Goal: Task Accomplishment & Management: Use online tool/utility

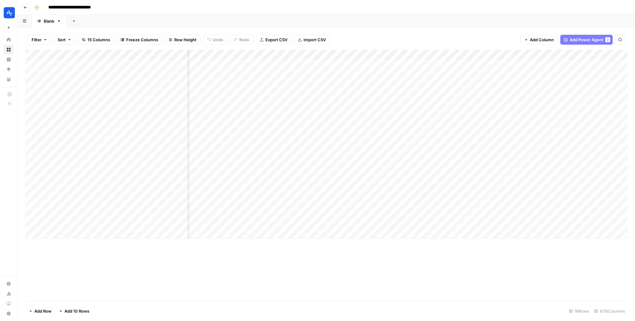
scroll to position [0, 58]
click at [326, 192] on div "Add Column" at bounding box center [326, 144] width 602 height 189
click at [408, 192] on div "Add Column" at bounding box center [326, 144] width 602 height 189
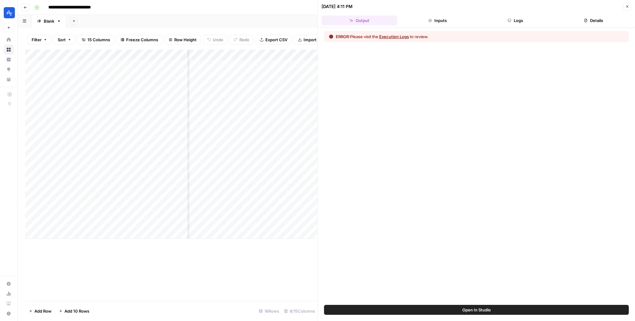
click at [404, 36] on button "Execution Logs" at bounding box center [394, 36] width 30 height 6
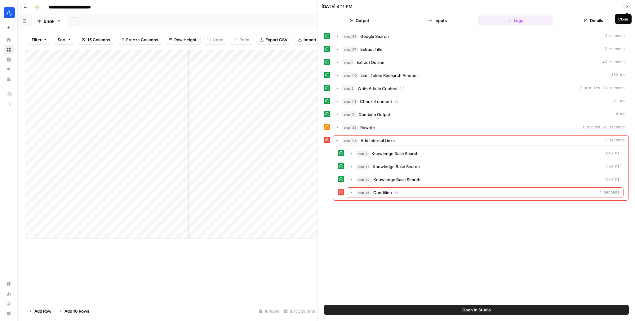
click at [629, 8] on icon "button" at bounding box center [627, 7] width 4 height 4
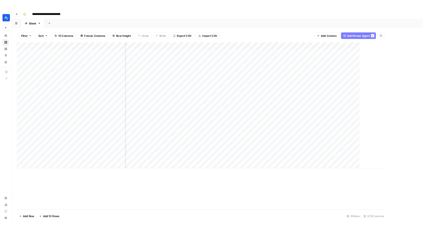
scroll to position [0, 51]
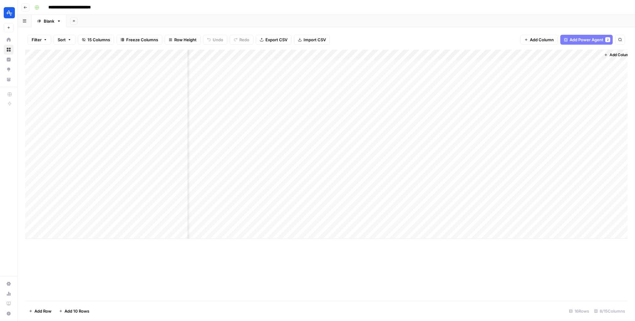
click at [419, 53] on div "Add Column" at bounding box center [326, 144] width 602 height 189
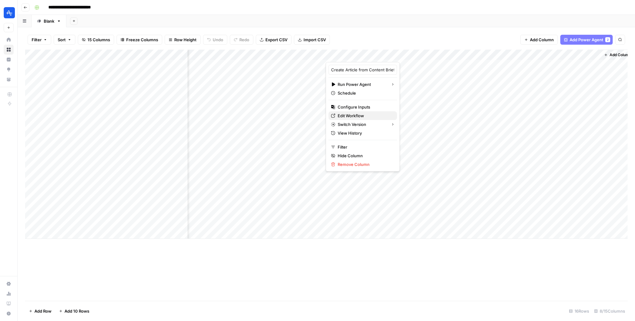
click at [353, 116] on span "Edit Workflow" at bounding box center [365, 116] width 54 height 6
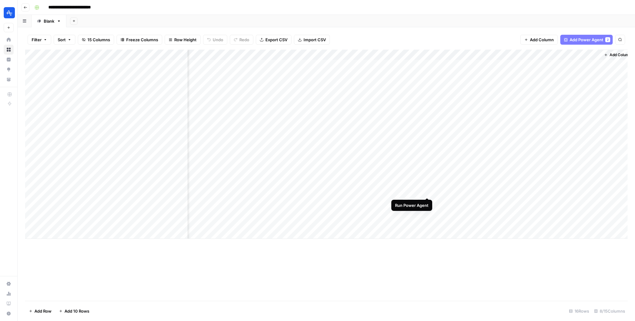
click at [427, 191] on div "Add Column" at bounding box center [326, 144] width 602 height 189
click at [350, 190] on div "Add Column" at bounding box center [326, 144] width 602 height 189
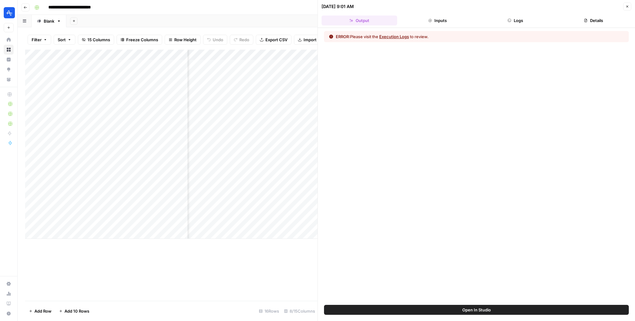
click at [395, 35] on button "Execution Logs" at bounding box center [394, 36] width 30 height 6
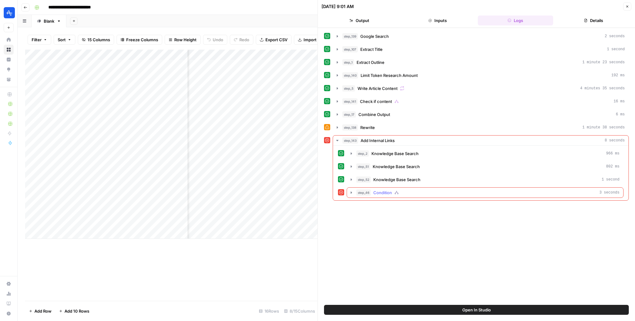
click at [398, 192] on icon "button" at bounding box center [396, 192] width 4 height 4
click at [390, 203] on span "Identify Internal Links" at bounding box center [405, 205] width 41 height 6
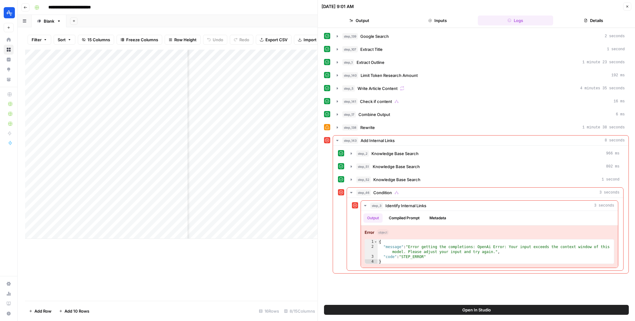
click at [629, 7] on icon "button" at bounding box center [627, 7] width 4 height 4
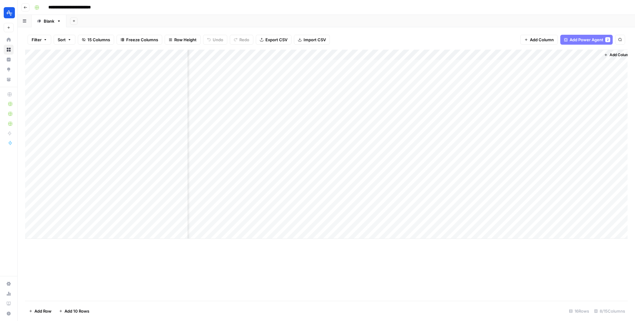
click at [420, 55] on div "Add Column" at bounding box center [326, 144] width 602 height 189
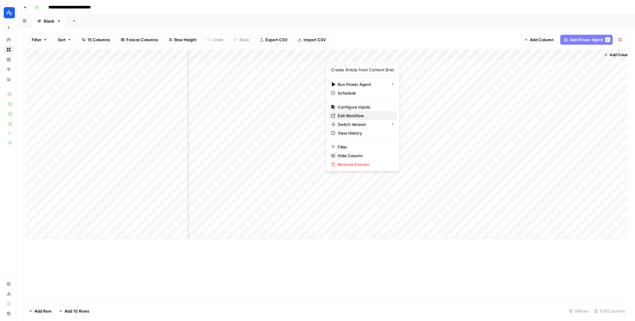
click at [365, 115] on span "Edit Workflow" at bounding box center [365, 116] width 54 height 6
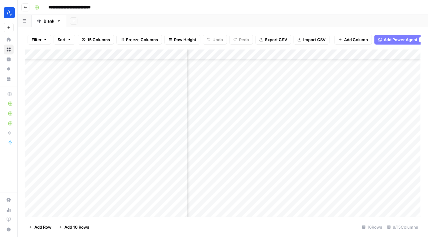
scroll to position [21, 118]
click at [350, 169] on div "Add Column" at bounding box center [223, 134] width 396 height 168
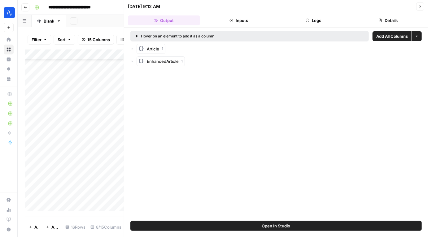
click at [321, 21] on button "Logs" at bounding box center [314, 20] width 72 height 10
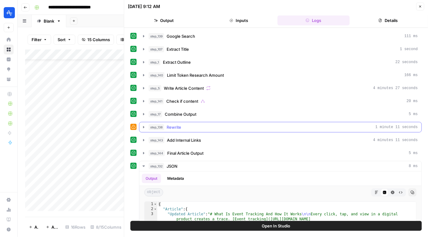
click at [218, 127] on div "step_138 Rewrite 1 minute 11 seconds" at bounding box center [283, 127] width 269 height 6
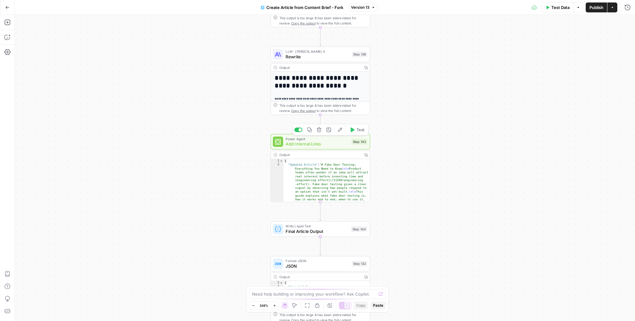
click at [332, 147] on div "Power Agent Add Internal Links Step 143 Copy step Delete step Add Note Edit Age…" at bounding box center [320, 141] width 99 height 15
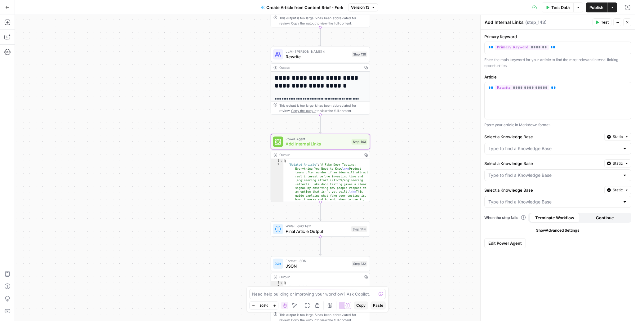
type input "Amplitude - Templates"
type input "Amplitude - Tracking Pages"
type input "Amplitude - Explore"
click at [498, 240] on span "Edit Power Agent" at bounding box center [504, 243] width 33 height 6
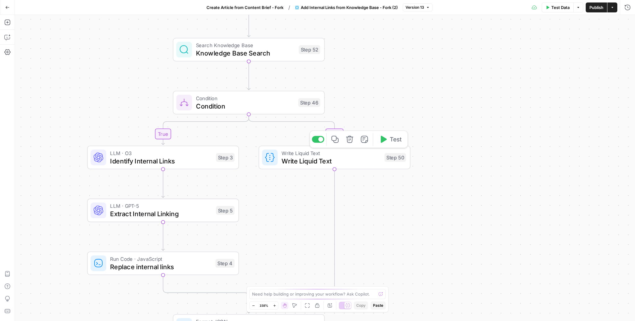
click at [259, 109] on span "Condition" at bounding box center [245, 106] width 99 height 10
click at [409, 71] on div "true false Workflow Input Settings Inputs Search Knowledge Base Knowledge Base …" at bounding box center [325, 168] width 620 height 306
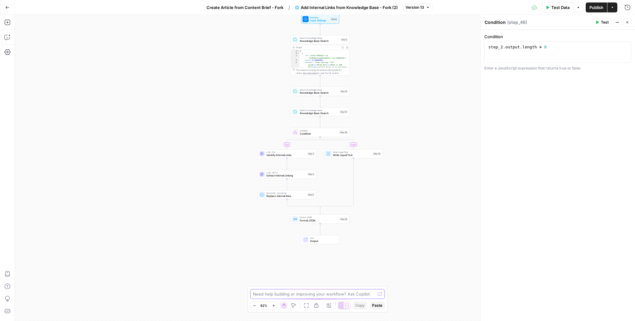
click at [307, 294] on textarea at bounding box center [314, 294] width 122 height 6
type textarea "is there an issue with step 46? i keep getting an issue when I try to run this"
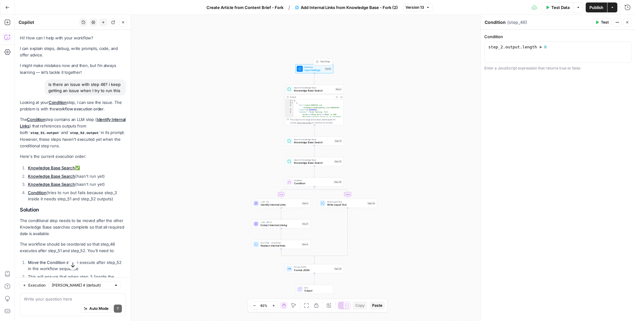
click at [316, 68] on span "Workflow" at bounding box center [313, 66] width 19 height 3
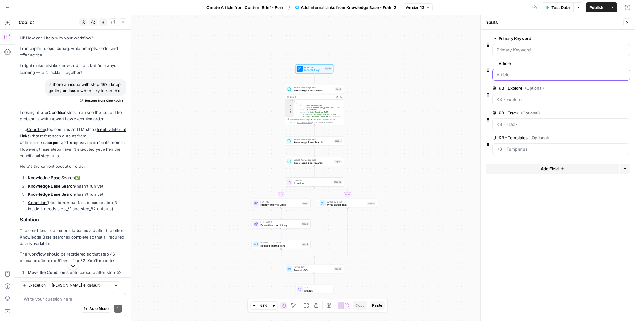
click at [516, 72] on input "Article" at bounding box center [561, 75] width 130 height 6
click at [7, 6] on icon "button" at bounding box center [7, 7] width 4 height 4
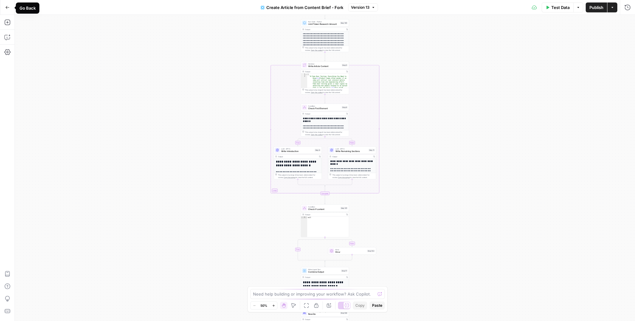
click at [7, 7] on icon "button" at bounding box center [8, 7] width 4 height 3
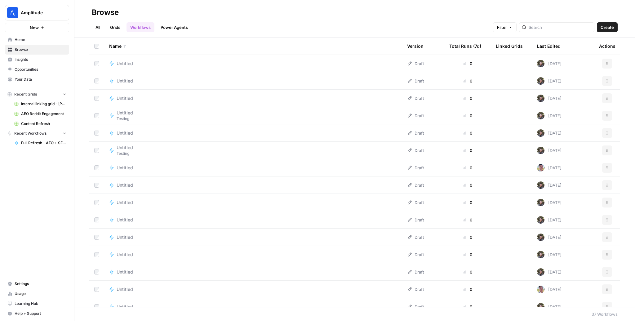
click at [113, 26] on link "Grids" at bounding box center [115, 27] width 18 height 10
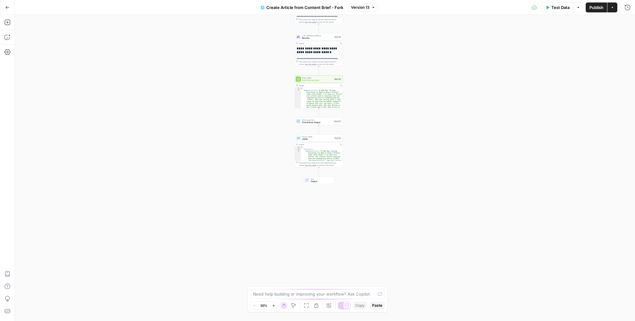
click at [326, 84] on div "Output" at bounding box center [318, 85] width 39 height 2
click at [328, 80] on span "Add Internal Links" at bounding box center [317, 80] width 31 height 3
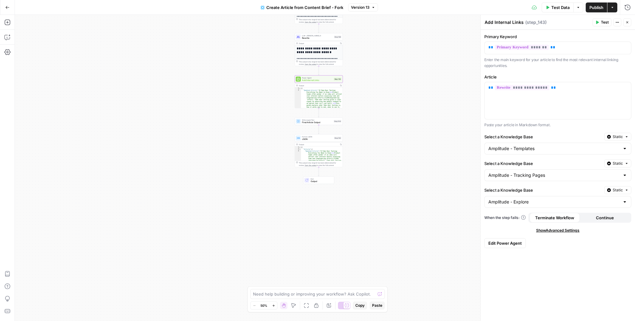
click at [502, 238] on button "Edit Power Agent" at bounding box center [505, 243] width 42 height 10
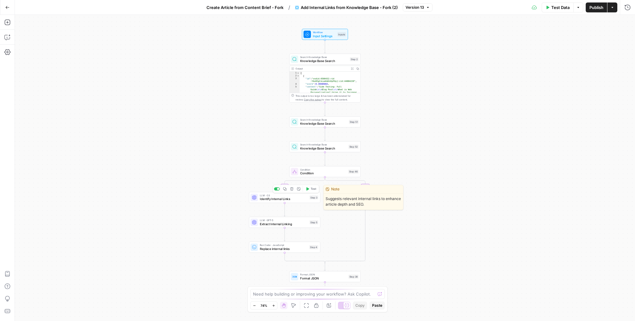
click at [296, 199] on span "Identify Internal Links" at bounding box center [284, 198] width 48 height 5
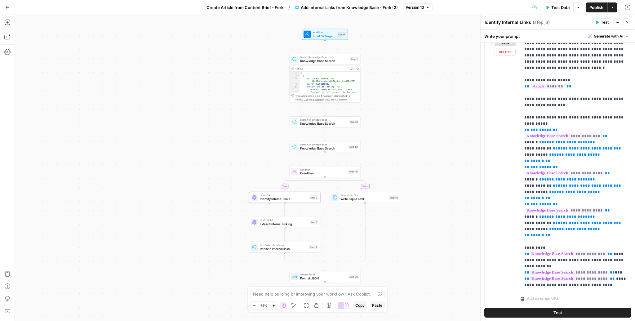
scroll to position [93, 0]
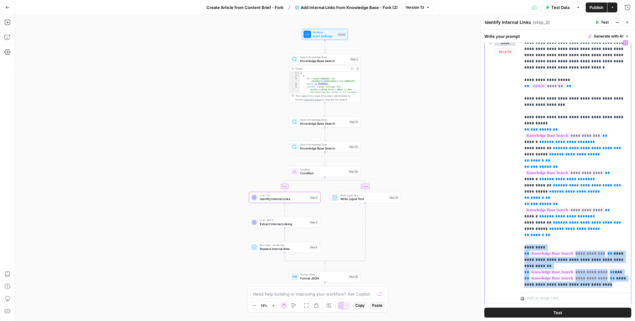
drag, startPoint x: 618, startPoint y: 271, endPoint x: 521, endPoint y: 236, distance: 103.2
click at [521, 236] on div "**********" at bounding box center [575, 163] width 110 height 253
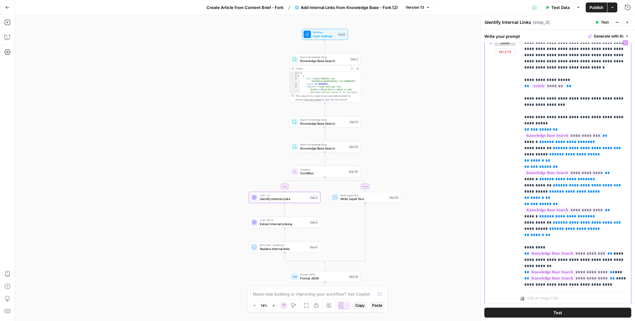
click at [618, 122] on p "**********" at bounding box center [575, 257] width 103 height 434
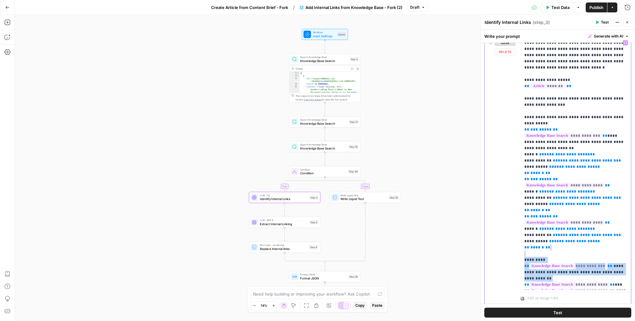
drag, startPoint x: 539, startPoint y: 265, endPoint x: 512, endPoint y: 240, distance: 36.6
click at [512, 240] on div "**********" at bounding box center [557, 170] width 146 height 267
click at [528, 244] on p "**********" at bounding box center [575, 263] width 103 height 446
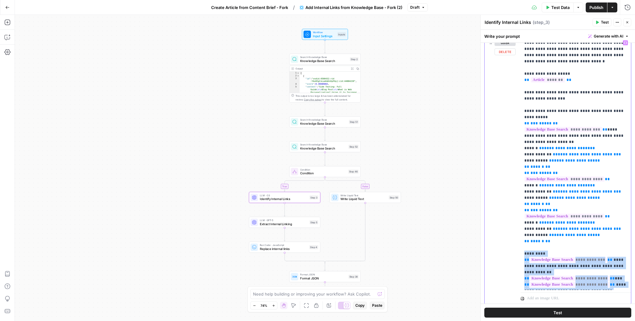
scroll to position [14, 0]
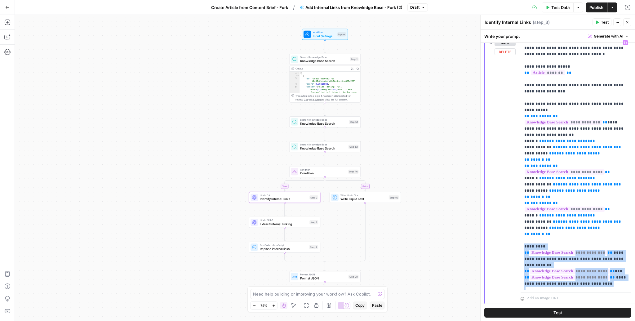
drag, startPoint x: 528, startPoint y: 244, endPoint x: 616, endPoint y: 285, distance: 96.5
click at [616, 285] on p "**********" at bounding box center [575, 249] width 103 height 446
click at [525, 232] on p "**********" at bounding box center [575, 249] width 103 height 446
drag, startPoint x: 525, startPoint y: 232, endPoint x: 612, endPoint y: 268, distance: 94.3
click at [612, 268] on p "**********" at bounding box center [575, 249] width 103 height 446
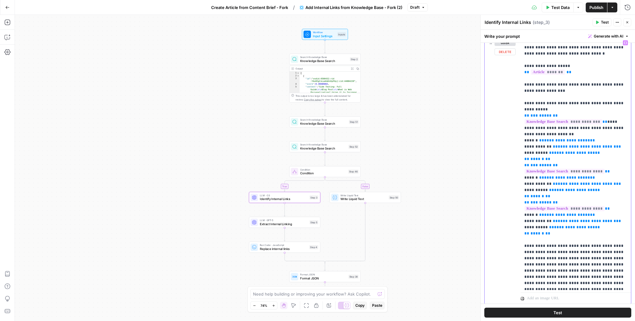
click at [532, 114] on p "**********" at bounding box center [575, 224] width 103 height 397
click at [526, 116] on p "**********" at bounding box center [575, 224] width 103 height 397
click at [599, 7] on span "Publish" at bounding box center [596, 7] width 14 height 6
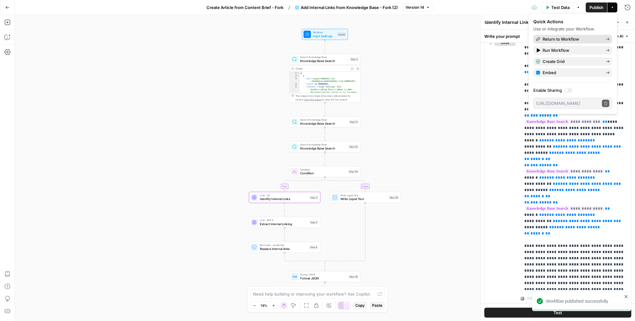
click at [576, 38] on span "Return to Workflow" at bounding box center [571, 39] width 58 height 6
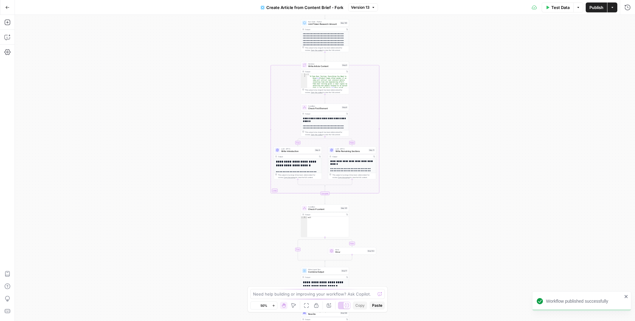
click at [595, 11] on button "Publish" at bounding box center [595, 7] width 21 height 10
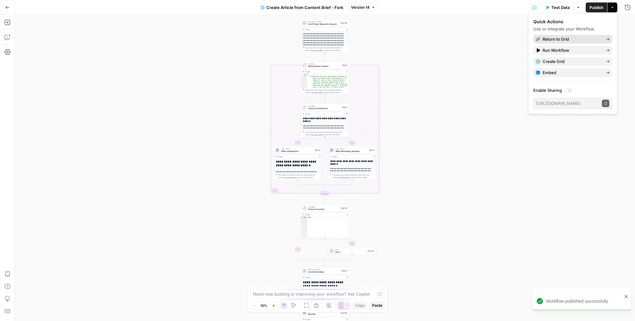
click at [566, 37] on span "Return to Grid" at bounding box center [571, 39] width 58 height 6
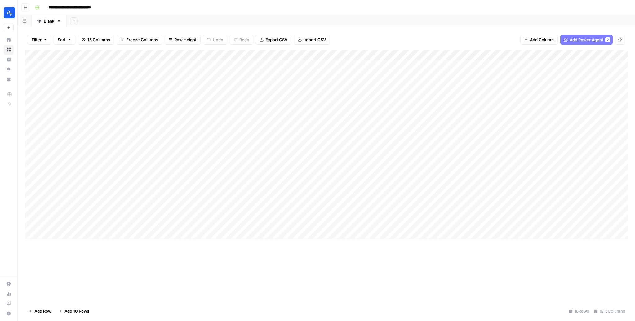
click at [477, 192] on div "Add Column" at bounding box center [326, 144] width 602 height 189
click at [479, 201] on div "Add Column" at bounding box center [326, 144] width 602 height 189
click at [479, 211] on div "Add Column" at bounding box center [326, 144] width 602 height 189
click at [473, 191] on div "Add Column" at bounding box center [326, 144] width 602 height 189
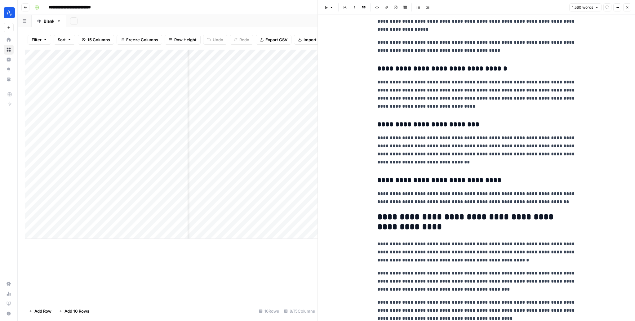
scroll to position [2015, 0]
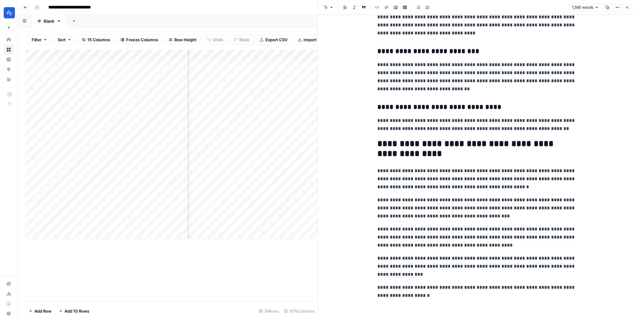
click at [627, 4] on button "Close" at bounding box center [627, 7] width 8 height 8
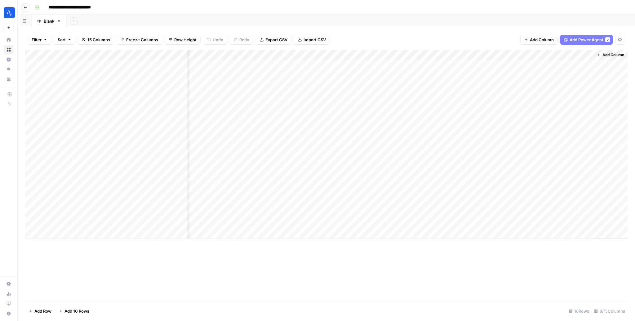
scroll to position [0, 51]
click at [417, 55] on div "Add Column" at bounding box center [326, 144] width 602 height 189
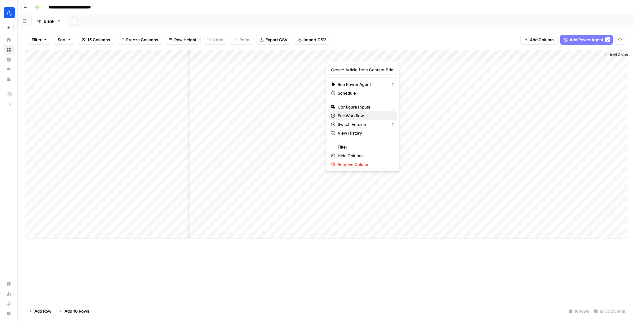
click at [358, 115] on span "Edit Workflow" at bounding box center [365, 116] width 54 height 6
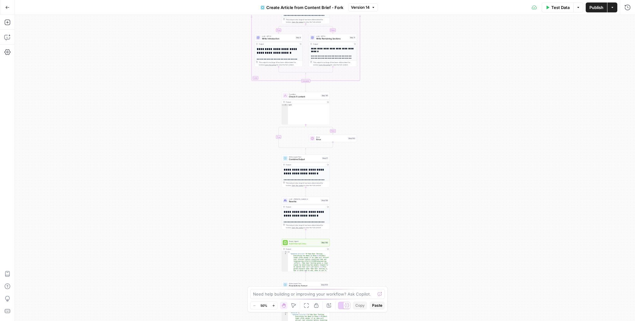
click at [307, 244] on span "Add Internal Links" at bounding box center [304, 243] width 31 height 3
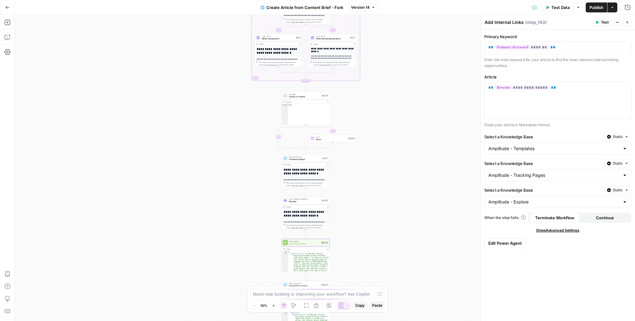
click at [507, 243] on span "Edit Power Agent" at bounding box center [504, 243] width 33 height 6
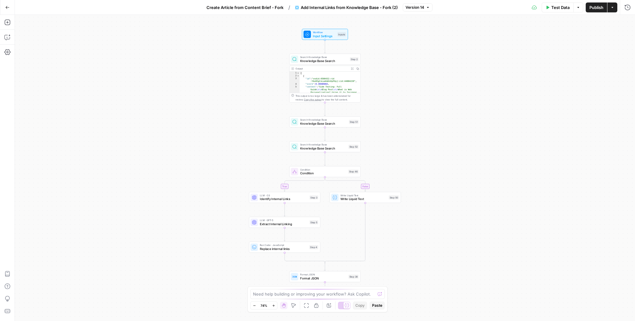
click at [316, 122] on span "Knowledge Base Search" at bounding box center [323, 123] width 47 height 5
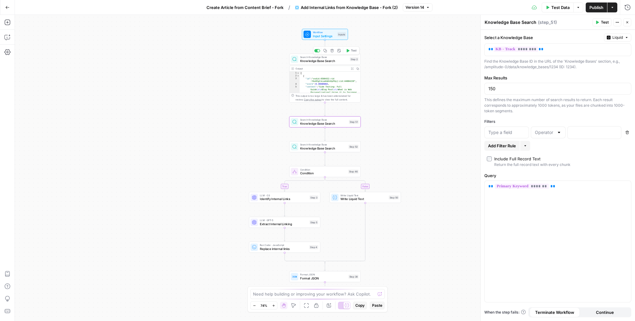
click at [329, 60] on span "Knowledge Base Search" at bounding box center [324, 61] width 48 height 5
click at [320, 121] on span "Knowledge Base Search" at bounding box center [323, 123] width 47 height 5
click at [352, 113] on span "Test" at bounding box center [354, 113] width 6 height 4
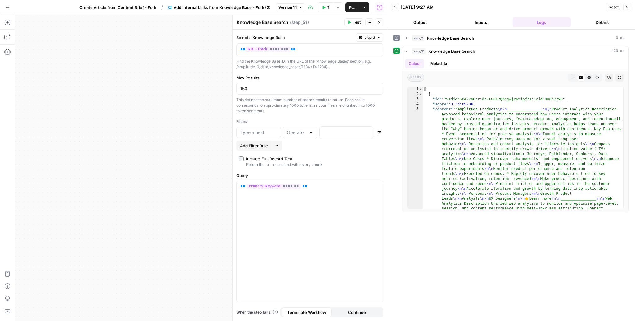
click at [629, 4] on button "Close" at bounding box center [627, 7] width 8 height 8
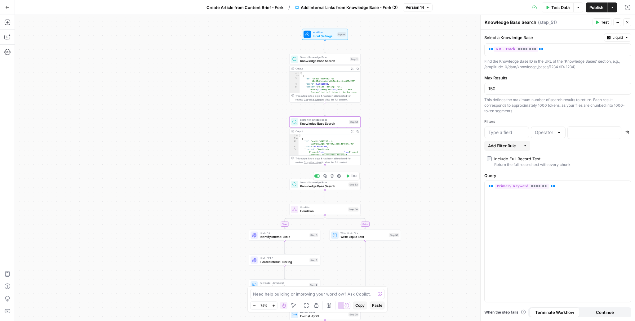
click at [353, 177] on span "Test" at bounding box center [354, 176] width 6 height 4
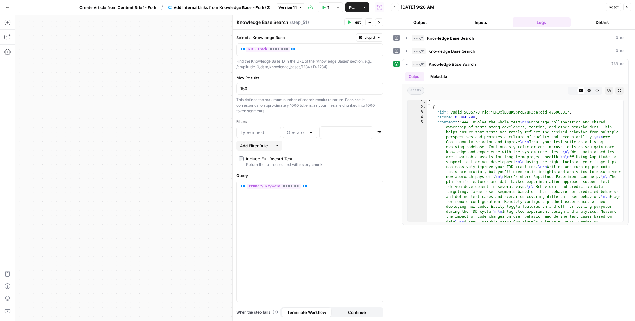
click at [629, 5] on button "Close" at bounding box center [627, 7] width 8 height 8
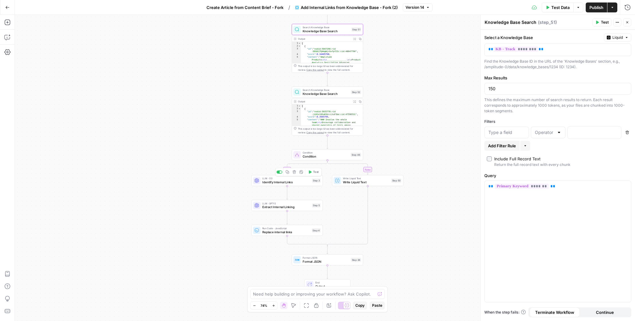
click at [293, 180] on span "Identify Internal Links" at bounding box center [286, 182] width 48 height 5
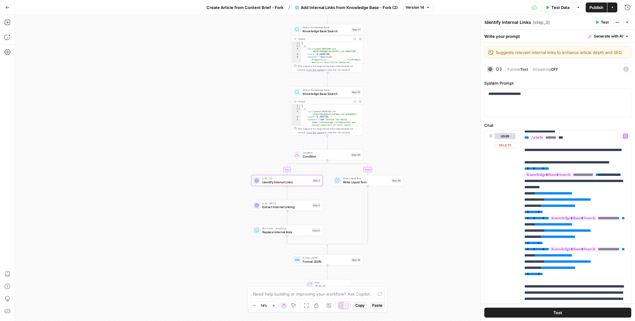
scroll to position [36, 0]
drag, startPoint x: 600, startPoint y: 192, endPoint x: 610, endPoint y: 180, distance: 15.5
click at [610, 180] on p "**********" at bounding box center [575, 295] width 103 height 397
click at [517, 225] on div "**********" at bounding box center [557, 263] width 146 height 267
click at [521, 224] on div "**********" at bounding box center [575, 256] width 111 height 253
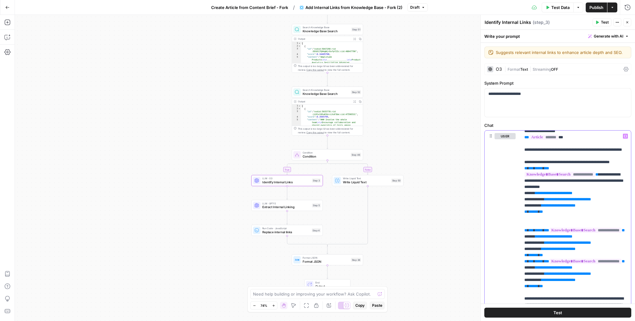
click at [570, 193] on p "**********" at bounding box center [575, 301] width 103 height 409
drag, startPoint x: 595, startPoint y: 193, endPoint x: 611, endPoint y: 178, distance: 21.5
click at [611, 178] on p "**********" at bounding box center [575, 301] width 103 height 409
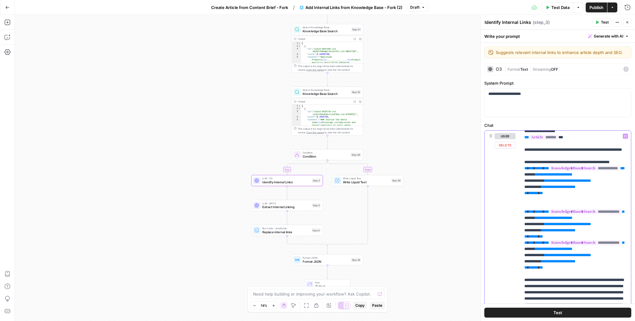
click at [588, 172] on p "**********" at bounding box center [575, 295] width 103 height 397
click at [595, 165] on p "**********" at bounding box center [575, 295] width 103 height 397
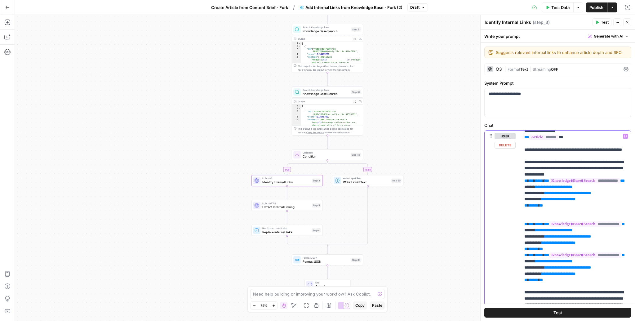
click at [624, 165] on p "**********" at bounding box center [575, 301] width 103 height 409
click at [553, 174] on p "**********" at bounding box center [575, 301] width 103 height 409
click at [538, 229] on p "**********" at bounding box center [575, 301] width 103 height 409
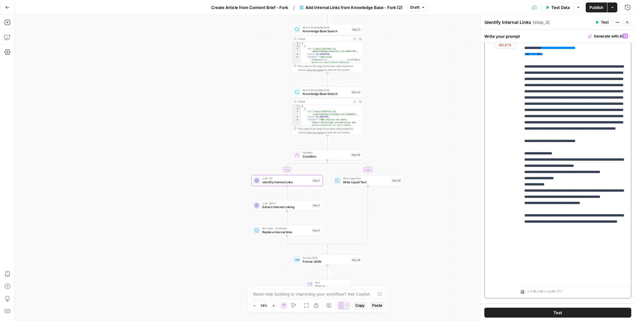
scroll to position [112, 0]
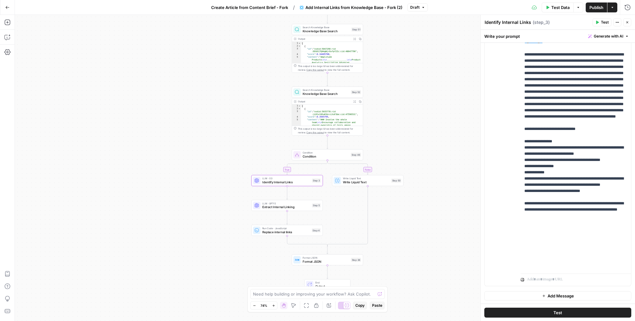
click at [597, 9] on span "Publish" at bounding box center [596, 7] width 14 height 6
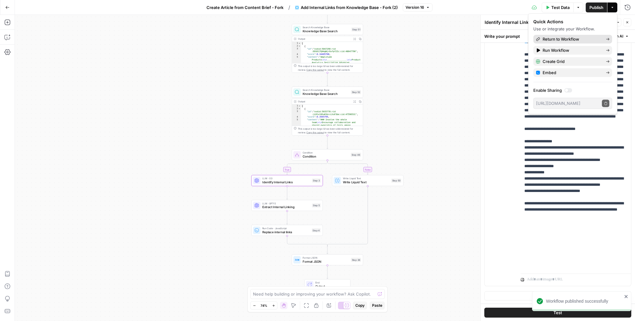
click at [576, 39] on span "Return to Workflow" at bounding box center [571, 39] width 58 height 6
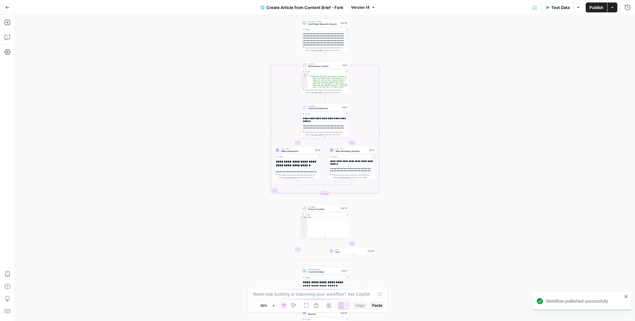
click at [593, 10] on span "Publish" at bounding box center [596, 7] width 14 height 6
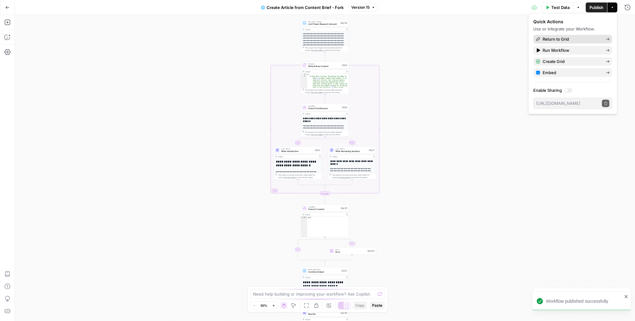
click at [574, 39] on span "Return to Grid" at bounding box center [571, 39] width 58 height 6
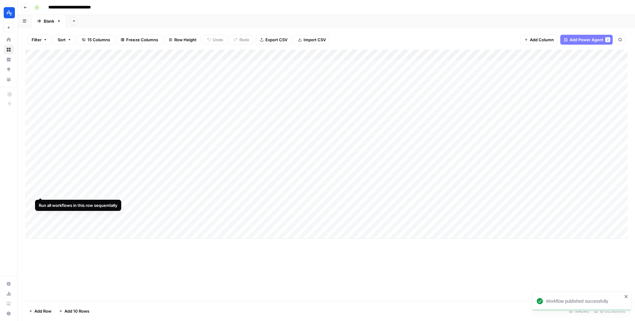
click at [42, 192] on div "Add Column" at bounding box center [326, 144] width 602 height 189
click at [40, 203] on div "Add Column" at bounding box center [326, 144] width 602 height 189
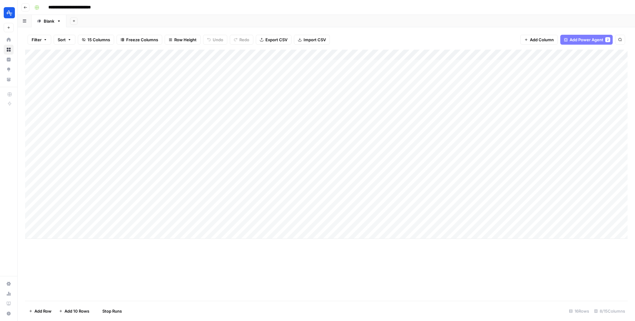
click at [39, 212] on div "Add Column" at bounding box center [326, 144] width 602 height 189
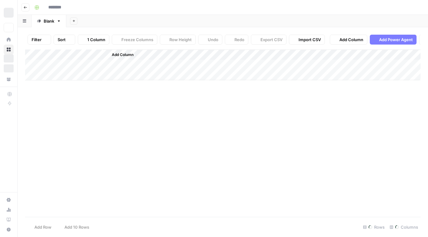
type input "**********"
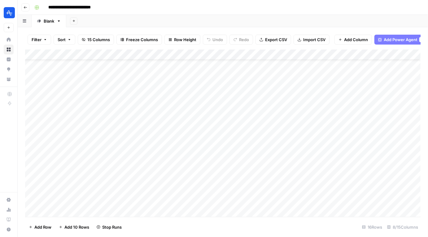
scroll to position [21, 0]
click at [315, 170] on div "Add Column" at bounding box center [223, 134] width 396 height 168
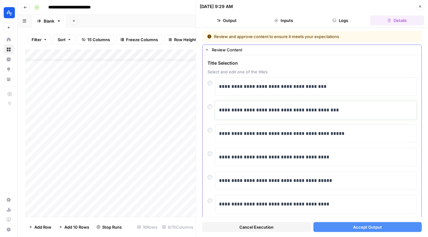
click at [290, 109] on p "**********" at bounding box center [316, 110] width 194 height 8
click at [360, 231] on button "Accept Output" at bounding box center [368, 228] width 109 height 10
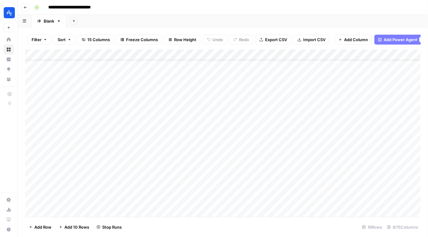
click at [314, 179] on div "Add Column" at bounding box center [223, 134] width 396 height 168
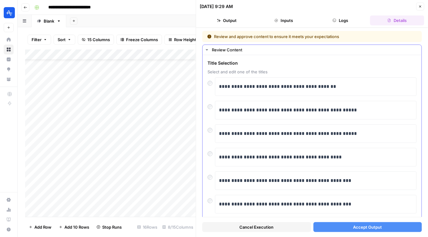
click at [206, 131] on div "**********" at bounding box center [312, 184] width 219 height 258
click at [335, 228] on button "Accept Output" at bounding box center [368, 228] width 109 height 10
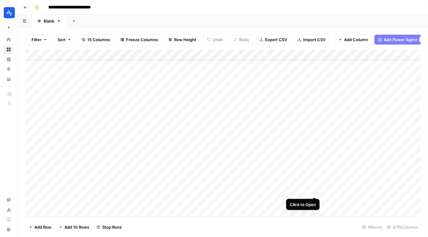
click at [314, 189] on div "Add Column" at bounding box center [223, 134] width 396 height 168
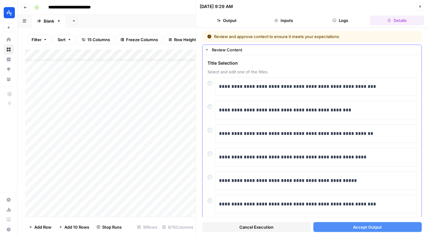
click at [212, 107] on div at bounding box center [211, 105] width 7 height 9
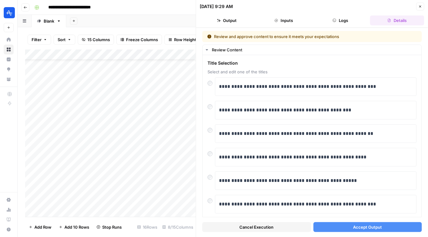
click at [361, 228] on span "Accept Output" at bounding box center [367, 227] width 29 height 6
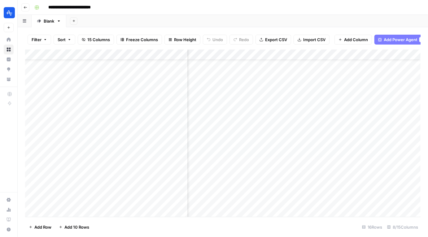
scroll to position [21, 159]
click at [372, 170] on div "Add Column" at bounding box center [223, 134] width 396 height 168
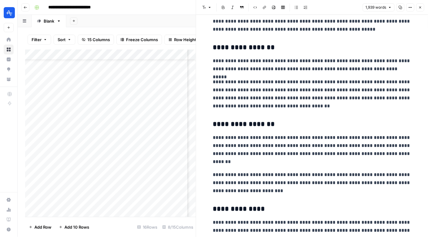
scroll to position [867, 0]
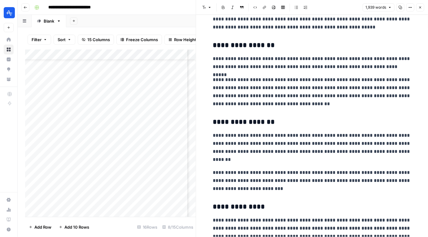
click at [423, 9] on button "Close" at bounding box center [421, 7] width 8 height 8
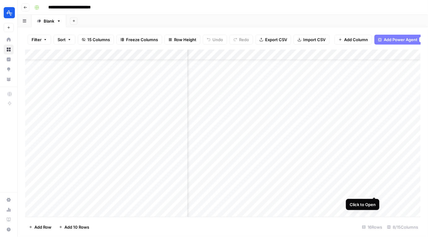
click at [376, 192] on div "Add Column" at bounding box center [223, 134] width 396 height 168
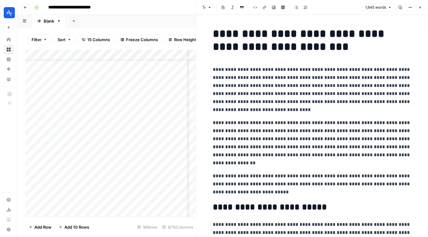
click at [422, 7] on icon "button" at bounding box center [421, 8] width 4 height 4
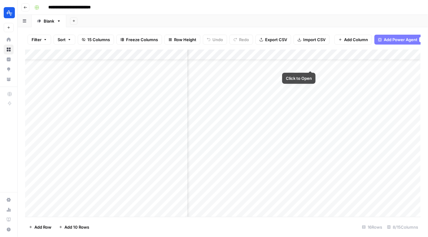
click at [313, 55] on div "Add Column" at bounding box center [223, 134] width 396 height 168
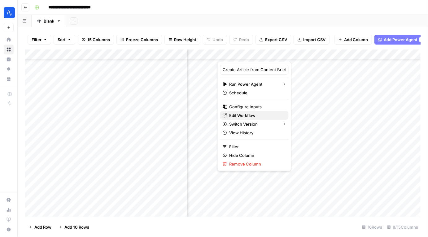
click at [253, 113] on span "Edit Workflow" at bounding box center [257, 116] width 54 height 6
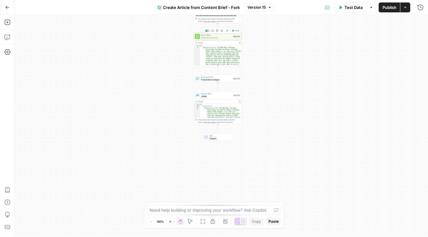
click at [212, 38] on span "Add Internal Links" at bounding box center [216, 37] width 31 height 3
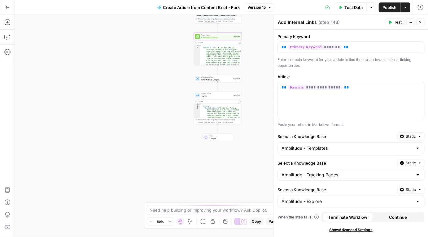
click at [411, 23] on icon "button" at bounding box center [411, 22] width 4 height 4
click at [291, 229] on div "Show Advanced Settings" at bounding box center [351, 230] width 147 height 6
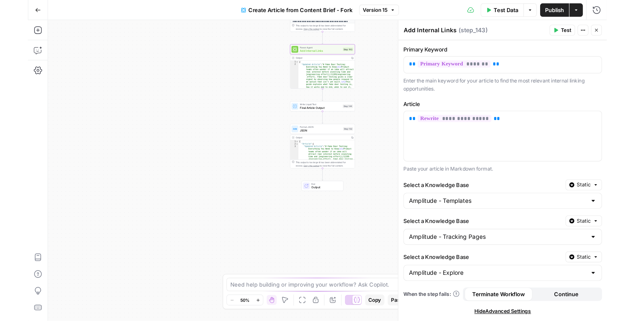
scroll to position [38, 0]
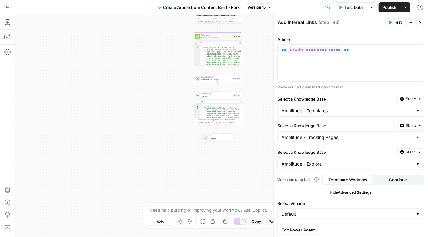
click at [297, 229] on span "Edit Power Agent" at bounding box center [298, 230] width 33 height 6
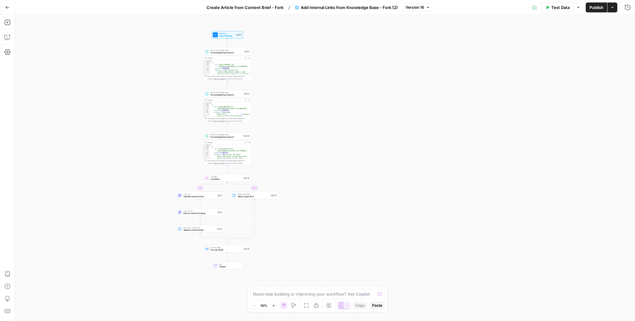
click at [288, 237] on div "Need help building or improving your workflow? Ask Copilot." at bounding box center [317, 294] width 135 height 10
click at [313, 237] on textarea at bounding box center [314, 294] width 122 height 6
paste textarea "or any other notable [behavioral data point](https://amplitude.com/templates/us…"
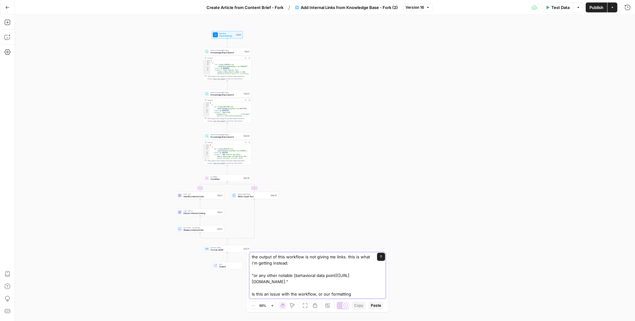
type textarea "the output of this workflow is not giving me links. this is what i'm getting in…"
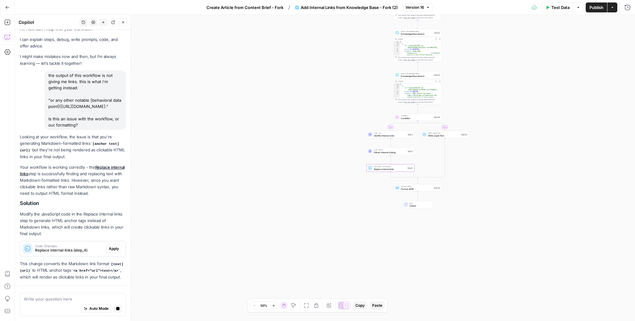
scroll to position [38, 0]
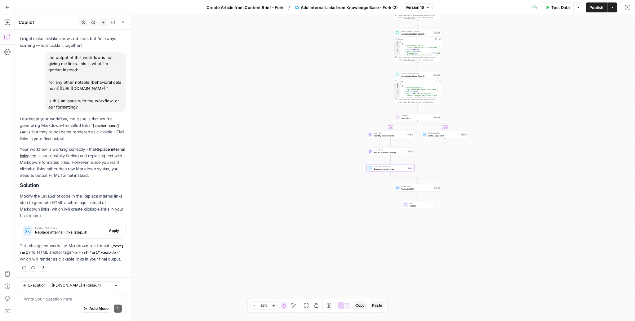
click at [76, 237] on div "Code Changes Replace internal links (step_4)" at bounding box center [63, 230] width 86 height 15
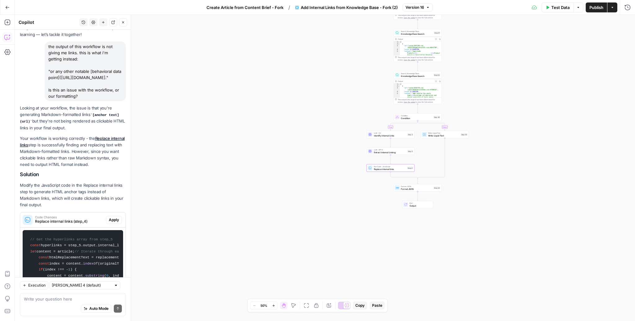
click at [113, 223] on span "Apply" at bounding box center [114, 220] width 10 height 6
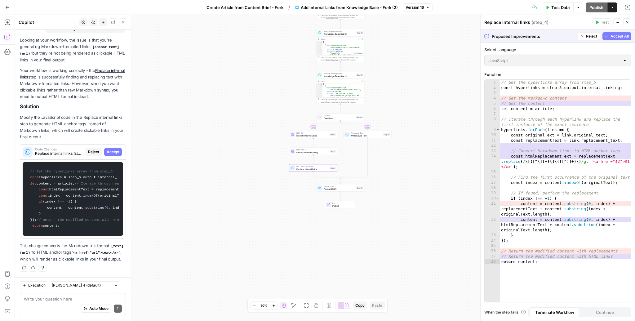
click at [110, 149] on span "Accept" at bounding box center [113, 152] width 13 height 6
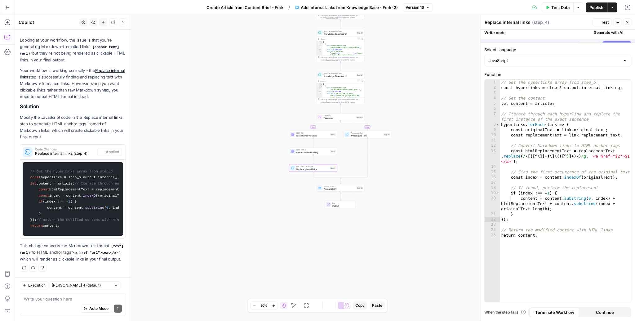
scroll to position [217, 0]
click at [428, 237] on span "Reload" at bounding box center [552, 302] width 12 height 6
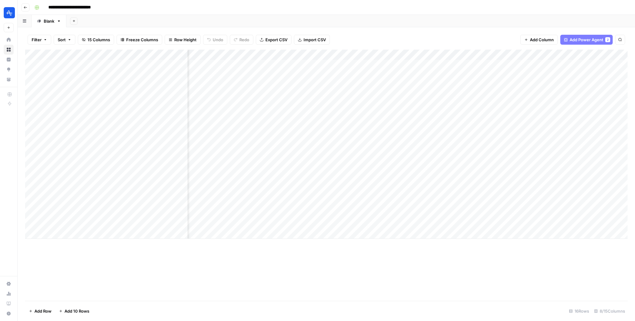
scroll to position [0, 58]
click at [473, 192] on div "Add Column" at bounding box center [326, 144] width 602 height 189
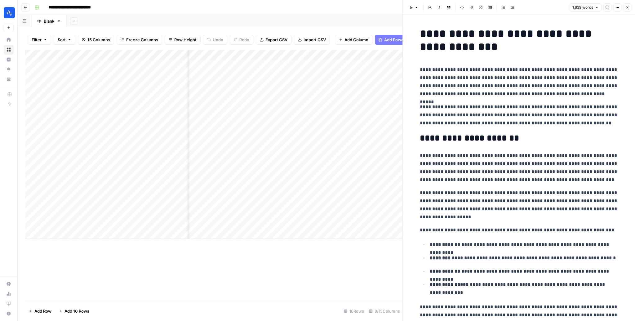
click at [527, 86] on p "**********" at bounding box center [519, 82] width 198 height 32
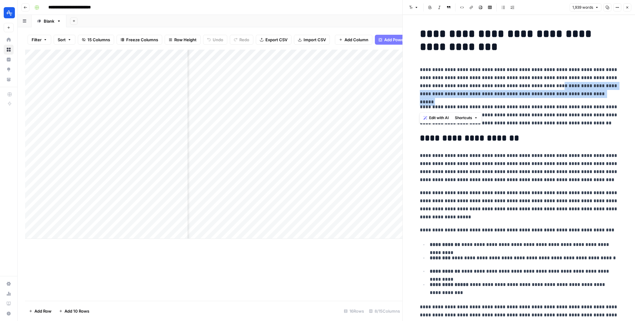
drag, startPoint x: 527, startPoint y: 86, endPoint x: 573, endPoint y: 92, distance: 46.2
click at [573, 92] on p "**********" at bounding box center [519, 82] width 198 height 32
copy p "**********"
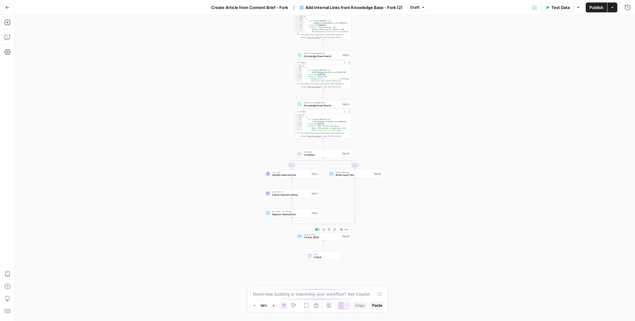
click at [319, 236] on span "Format JSON" at bounding box center [322, 238] width 37 height 4
click at [596, 7] on span "Publish" at bounding box center [596, 7] width 14 height 6
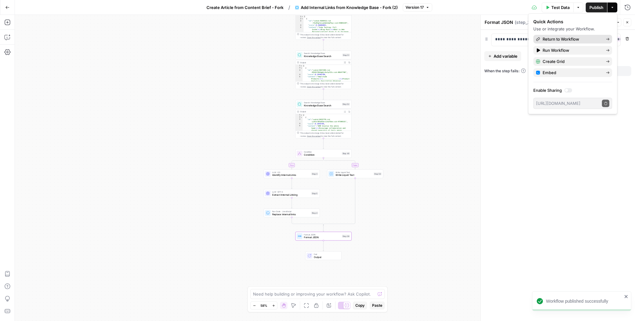
click at [565, 40] on span "Return to Workflow" at bounding box center [571, 39] width 58 height 6
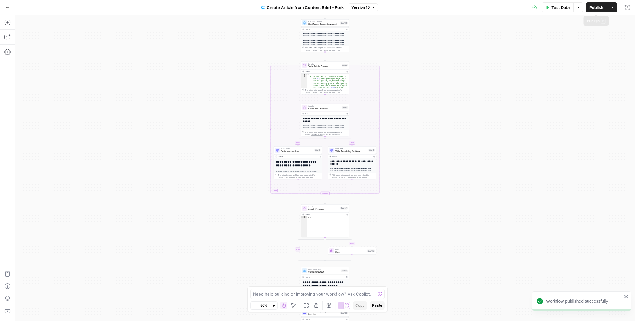
click at [594, 8] on span "Publish" at bounding box center [596, 7] width 14 height 6
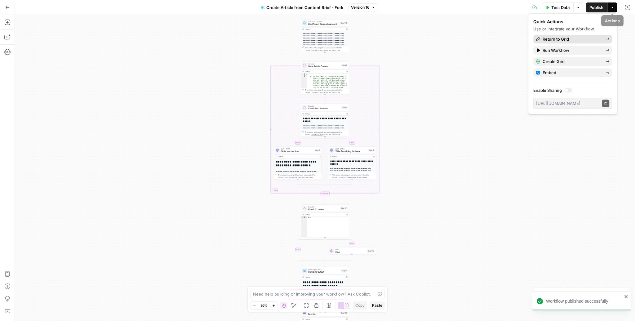
click at [573, 41] on span "Return to Grid" at bounding box center [571, 39] width 58 height 6
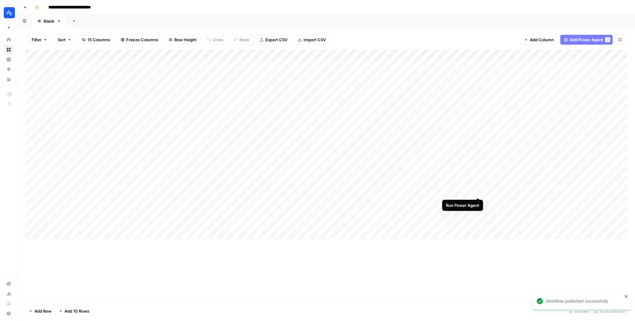
click at [478, 191] on div "Add Column" at bounding box center [326, 144] width 602 height 189
click at [477, 201] on div "Add Column" at bounding box center [326, 144] width 602 height 189
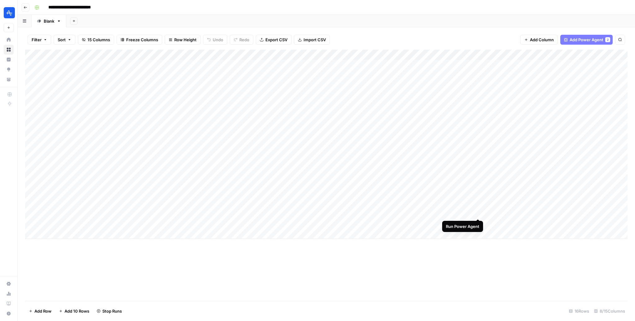
click at [477, 211] on div "Add Column" at bounding box center [326, 144] width 602 height 189
click at [534, 201] on div "Add Column" at bounding box center [326, 144] width 602 height 189
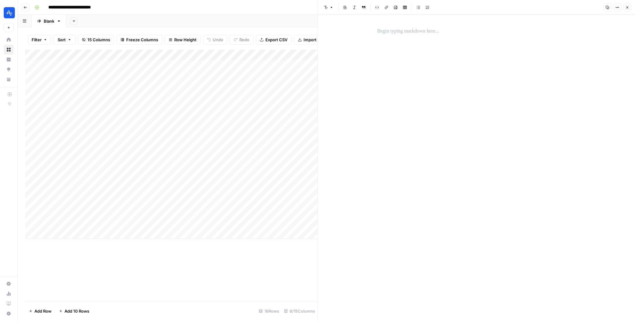
click at [627, 7] on icon "button" at bounding box center [627, 8] width 2 height 2
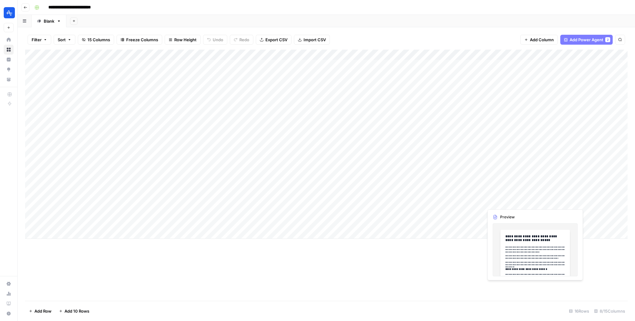
click at [532, 202] on div "Add Column" at bounding box center [326, 144] width 602 height 189
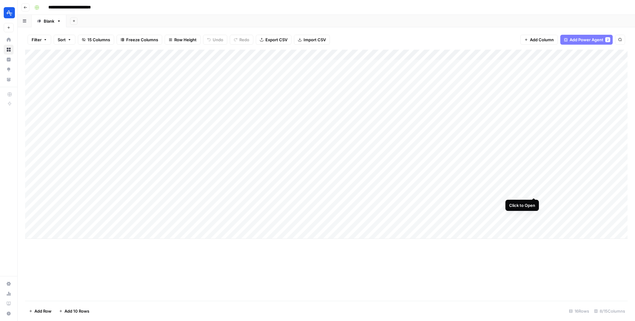
click at [533, 193] on div "Add Column" at bounding box center [326, 144] width 602 height 189
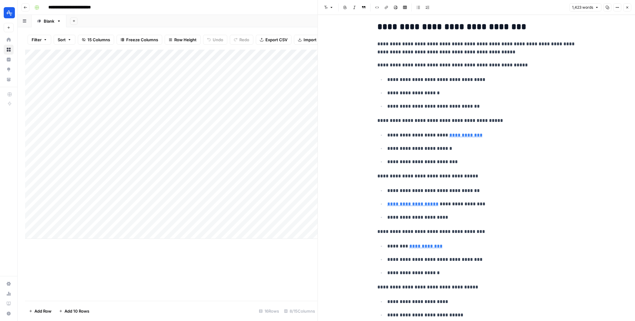
scroll to position [838, 0]
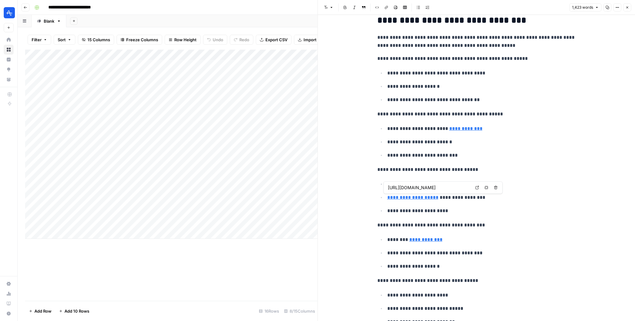
type input "[URL][DOMAIN_NAME]"
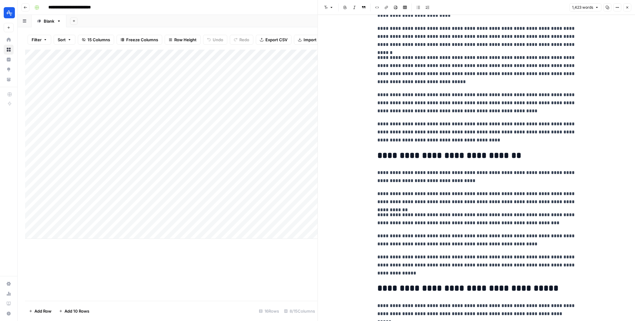
scroll to position [1583, 0]
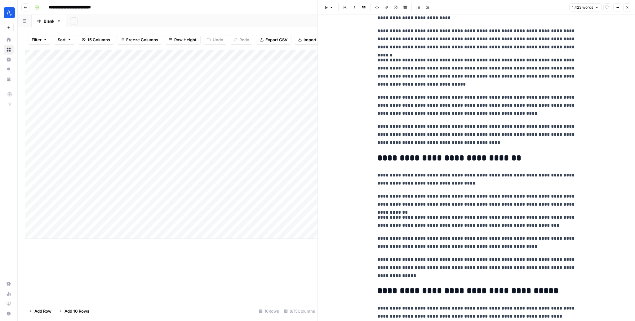
click at [627, 11] on header "Font style Bold Italic Block quote Code block Link Image Insert Table Bulleted …" at bounding box center [476, 7] width 317 height 15
click at [628, 8] on icon "button" at bounding box center [627, 8] width 2 height 2
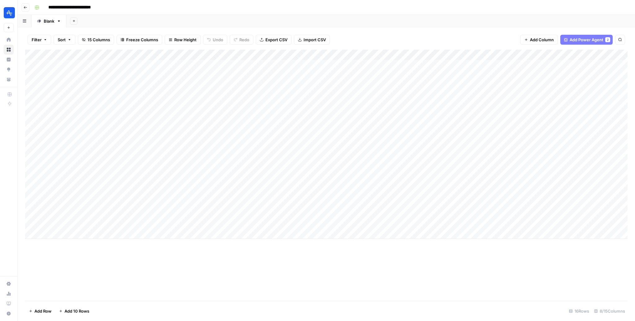
click at [470, 54] on div "Add Column" at bounding box center [326, 144] width 602 height 189
click at [408, 117] on span "Edit Workflow" at bounding box center [415, 116] width 54 height 6
click at [531, 212] on div "Add Column" at bounding box center [326, 144] width 602 height 189
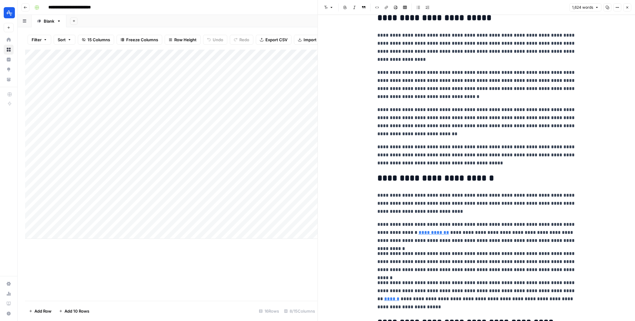
scroll to position [268, 0]
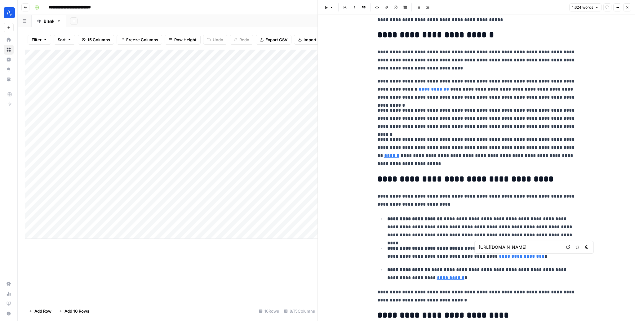
type input "[URL][DOMAIN_NAME]"
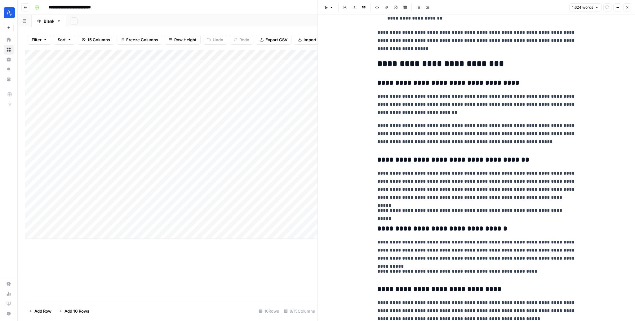
scroll to position [986, 0]
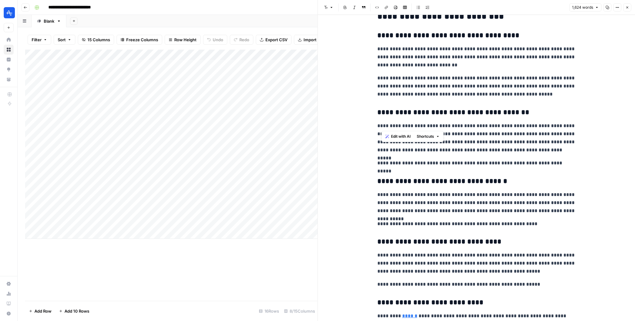
drag, startPoint x: 381, startPoint y: 125, endPoint x: 532, endPoint y: 124, distance: 150.3
click at [532, 124] on p "**********" at bounding box center [476, 138] width 198 height 32
copy p "**********"
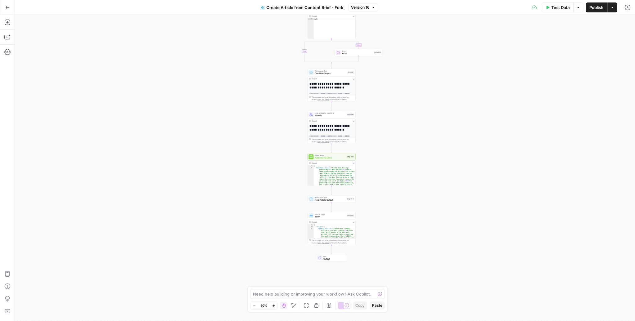
click at [320, 198] on span "Final Article Output" at bounding box center [330, 199] width 30 height 3
click at [384, 143] on div "true false false true Workflow Input Settings Inputs Google Search Google Searc…" at bounding box center [325, 168] width 620 height 306
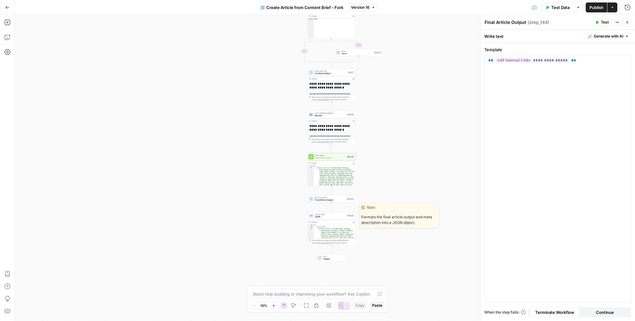
click at [341, 215] on span "JSON" at bounding box center [330, 216] width 31 height 3
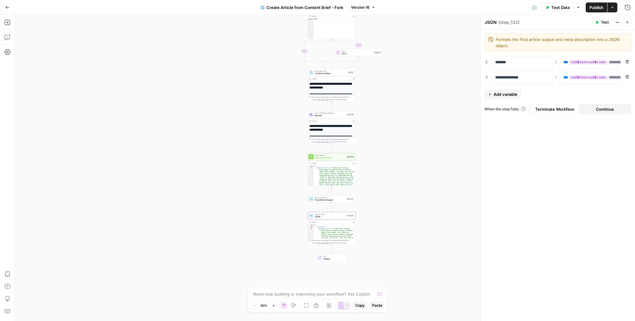
click at [408, 147] on div "true false false true Workflow Input Settings Inputs Google Search Google Searc…" at bounding box center [325, 168] width 620 height 306
click at [353, 293] on textarea at bounding box center [314, 294] width 122 height 6
paste textarea "**Painted door testing**"
paste textarea "[Amplitude Analytics]([URL][DOMAIN_NAME])"
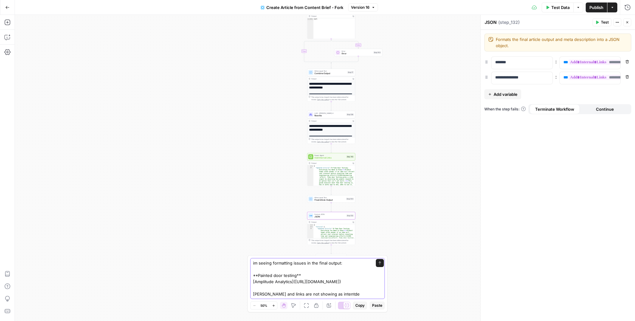
type textarea "im seeing formatting issues in the final output: **Painted door testing** [Ampl…"
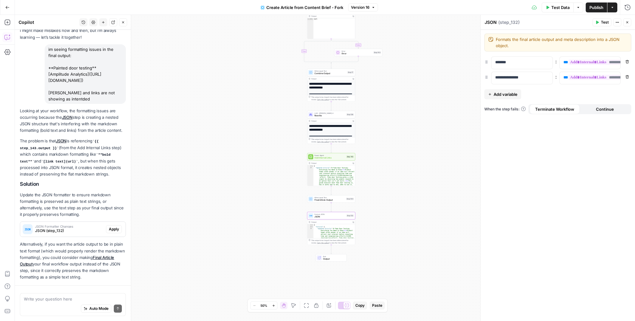
scroll to position [58, 0]
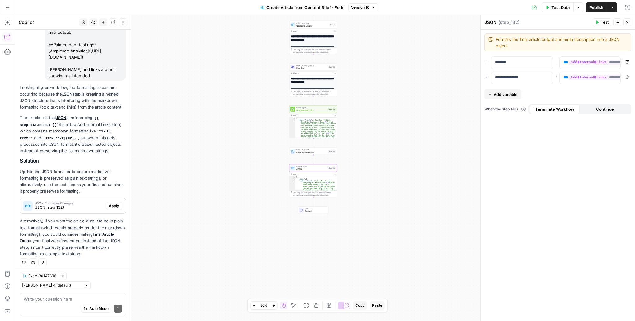
click at [115, 209] on span "Apply" at bounding box center [114, 206] width 10 height 6
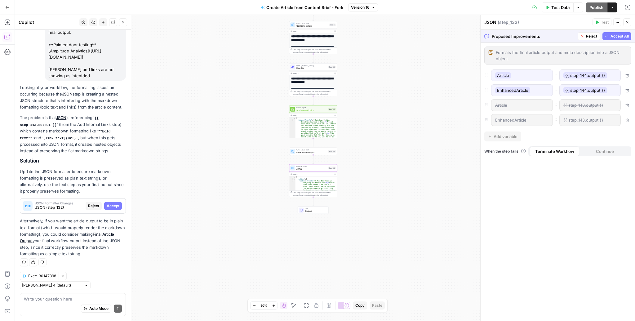
scroll to position [47, 0]
click at [115, 209] on span "Accept" at bounding box center [113, 206] width 13 height 6
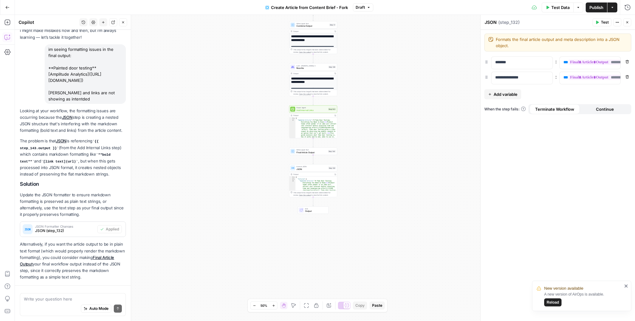
scroll to position [68, 0]
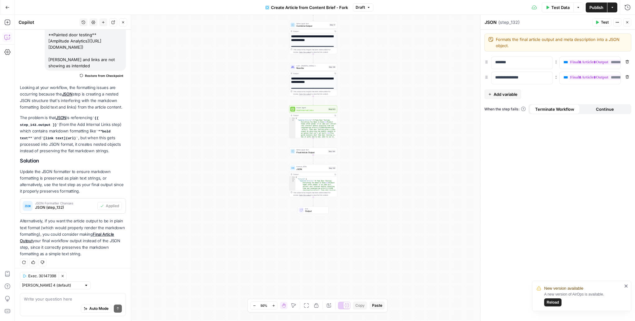
click at [555, 300] on span "Reload" at bounding box center [552, 302] width 12 height 6
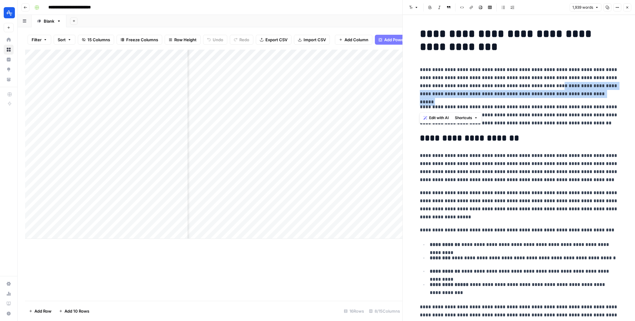
scroll to position [0, 58]
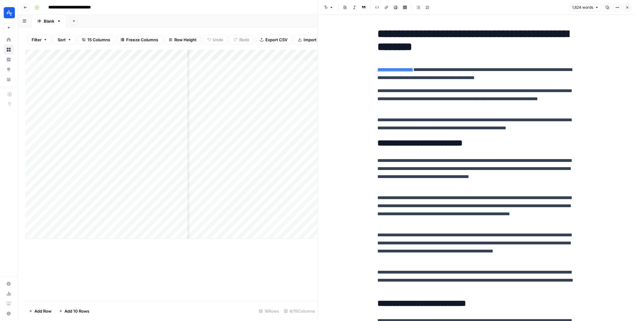
scroll to position [0, 193]
drag, startPoint x: 285, startPoint y: 212, endPoint x: 281, endPoint y: 237, distance: 25.0
click at [281, 237] on div "Add Column" at bounding box center [171, 144] width 292 height 189
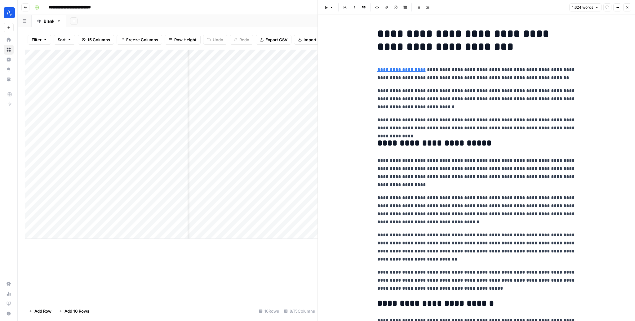
click at [297, 211] on div "Add Column" at bounding box center [171, 144] width 292 height 189
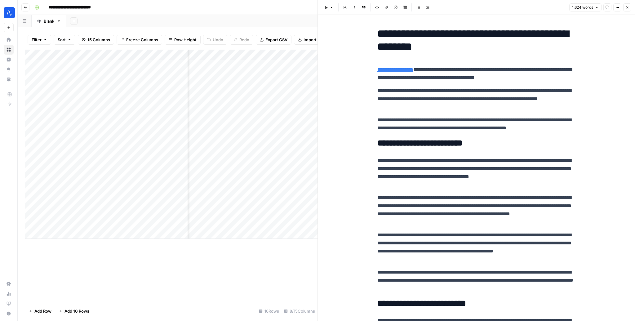
click at [315, 212] on div at bounding box center [318, 160] width 6 height 321
click at [310, 213] on div "Add Column" at bounding box center [171, 144] width 292 height 189
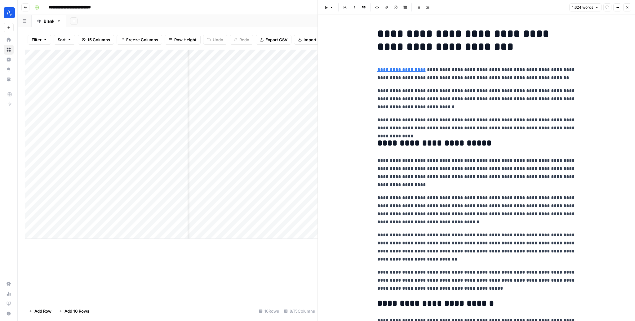
click at [314, 212] on div at bounding box center [292, 212] width 57 height 11
drag, startPoint x: 373, startPoint y: 232, endPoint x: 431, endPoint y: 231, distance: 58.0
copy p "**********"
click at [511, 179] on p "**********" at bounding box center [476, 173] width 198 height 32
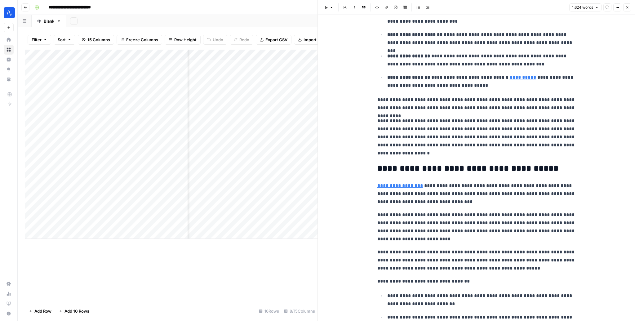
scroll to position [779, 0]
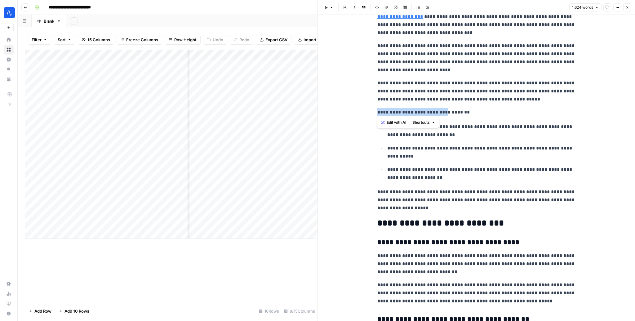
drag, startPoint x: 374, startPoint y: 110, endPoint x: 443, endPoint y: 111, distance: 69.4
click at [443, 111] on div "**********" at bounding box center [476, 133] width 206 height 1775
click at [456, 163] on ul "**********" at bounding box center [476, 151] width 198 height 59
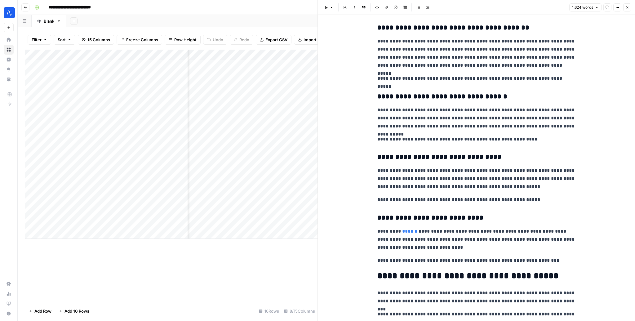
scroll to position [991, 0]
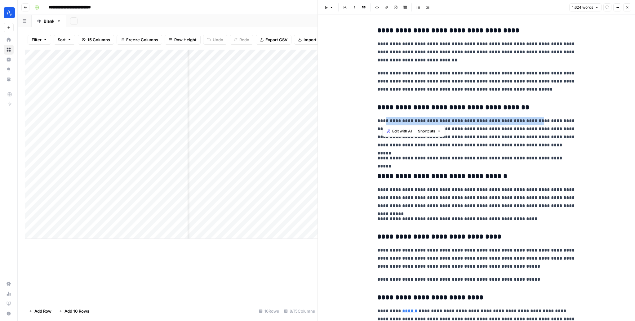
drag, startPoint x: 382, startPoint y: 117, endPoint x: 530, endPoint y: 117, distance: 147.5
click at [530, 117] on p "**********" at bounding box center [476, 133] width 198 height 32
copy p "**********"
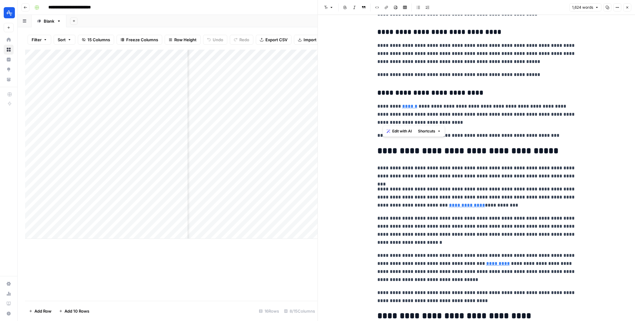
scroll to position [1205, 0]
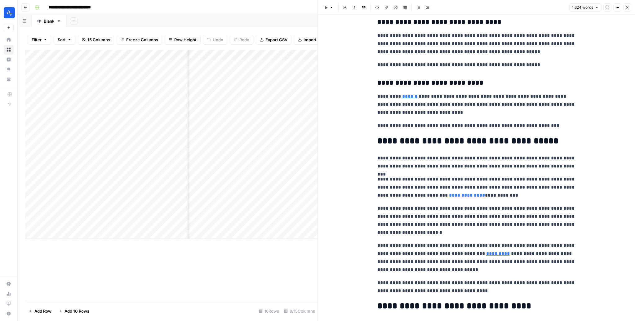
click at [534, 197] on p "**********" at bounding box center [476, 187] width 198 height 24
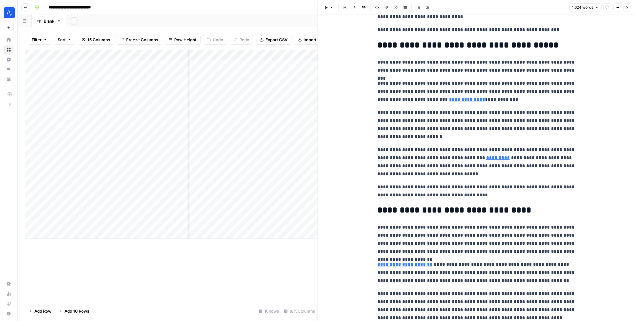
scroll to position [1324, 0]
